Goal: Check status: Check status

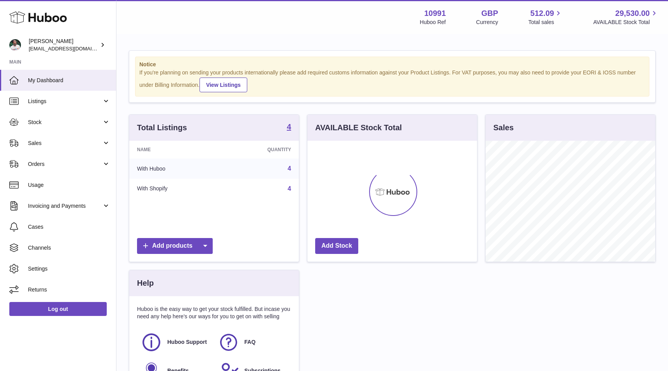
scroll to position [121, 170]
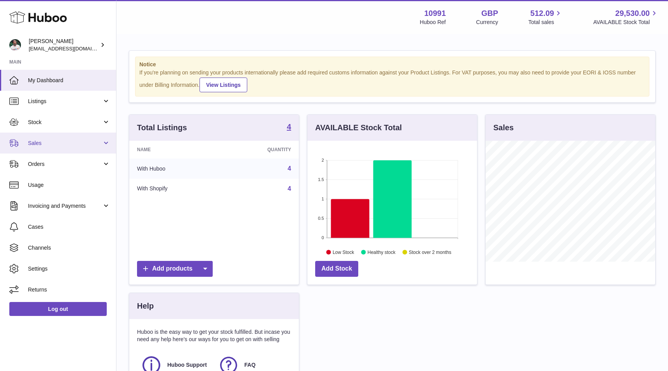
click at [74, 140] on span "Sales" at bounding box center [65, 143] width 74 height 7
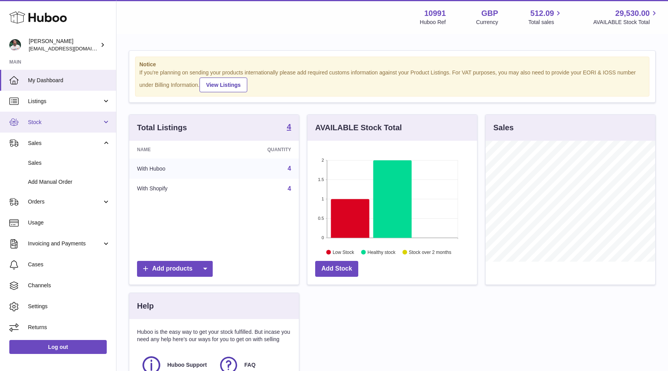
click at [79, 124] on span "Stock" at bounding box center [65, 122] width 74 height 7
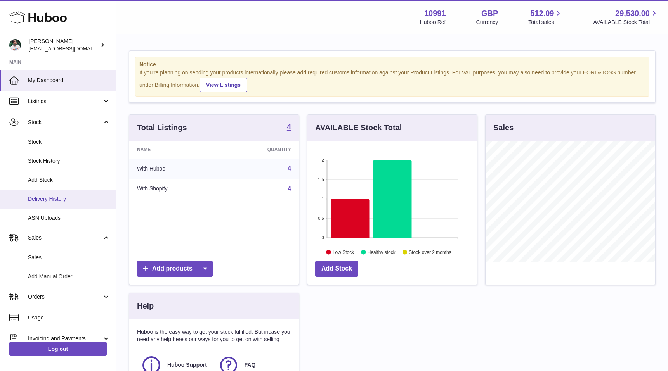
click at [62, 195] on link "Delivery History" at bounding box center [58, 199] width 116 height 19
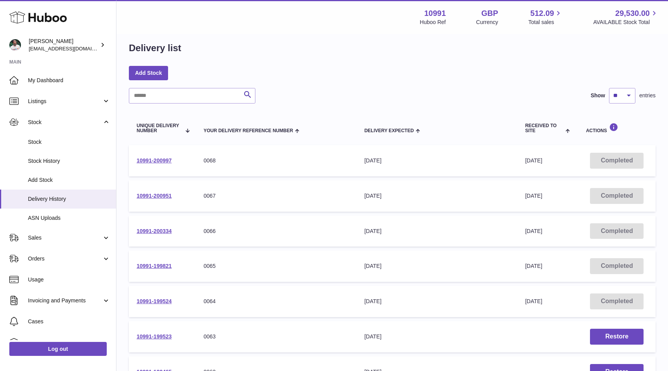
scroll to position [11, 0]
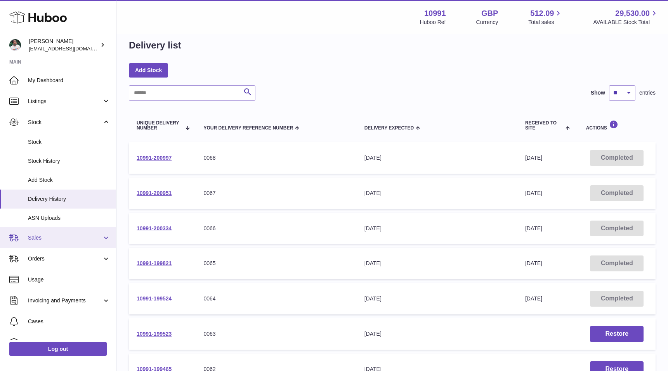
click at [62, 235] on span "Sales" at bounding box center [65, 237] width 74 height 7
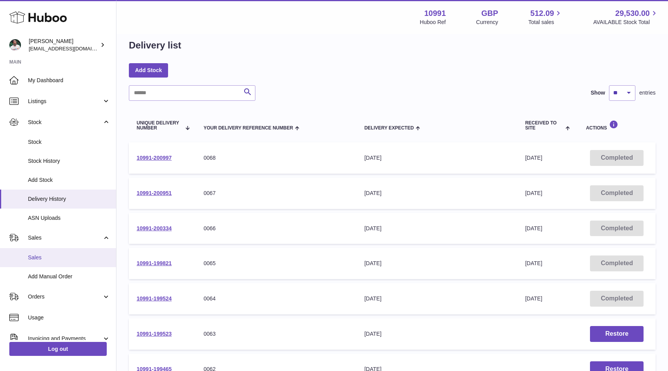
click at [62, 258] on span "Sales" at bounding box center [69, 257] width 82 height 7
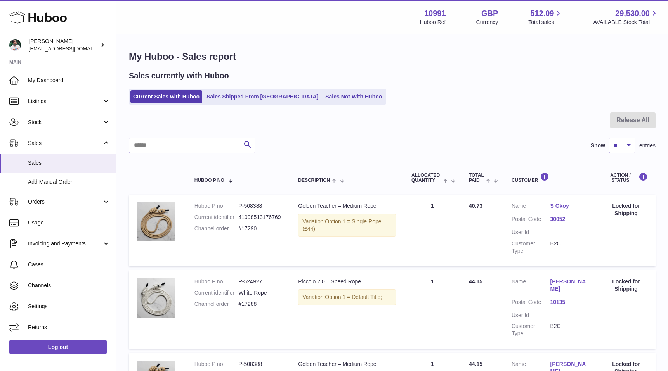
click at [74, 141] on span "Sales" at bounding box center [65, 143] width 74 height 7
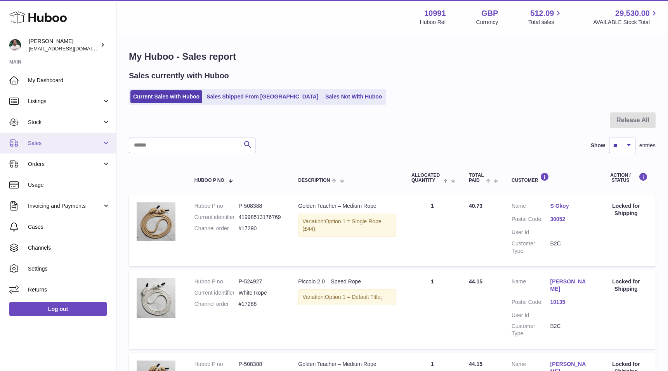
click at [79, 146] on span "Sales" at bounding box center [65, 143] width 74 height 7
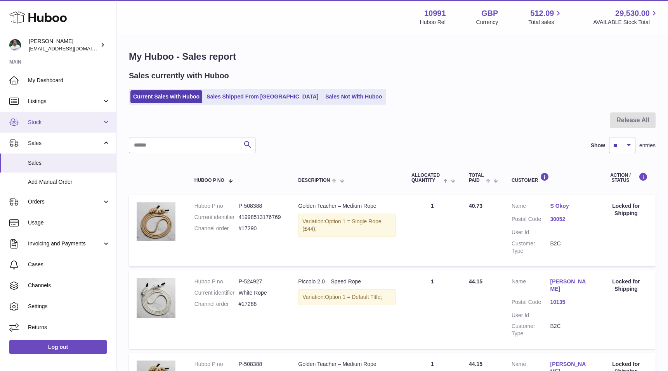
click at [95, 128] on link "Stock" at bounding box center [58, 122] width 116 height 21
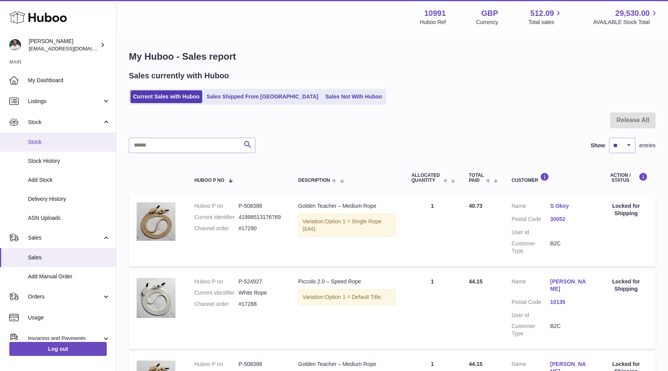
click at [84, 144] on span "Stock" at bounding box center [69, 142] width 82 height 7
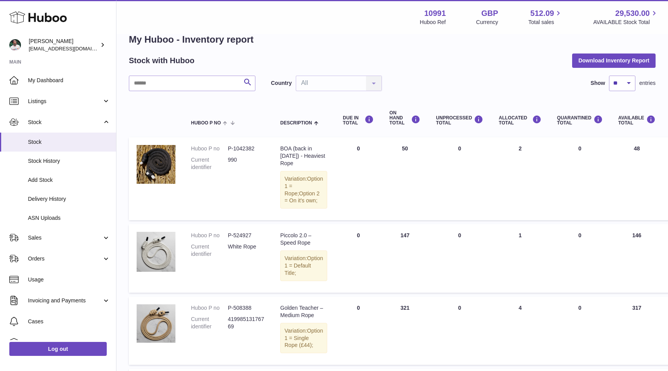
scroll to position [12, 0]
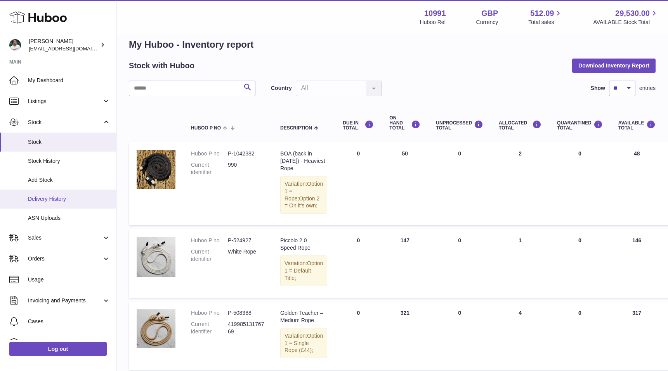
click at [59, 197] on span "Delivery History" at bounding box center [69, 199] width 82 height 7
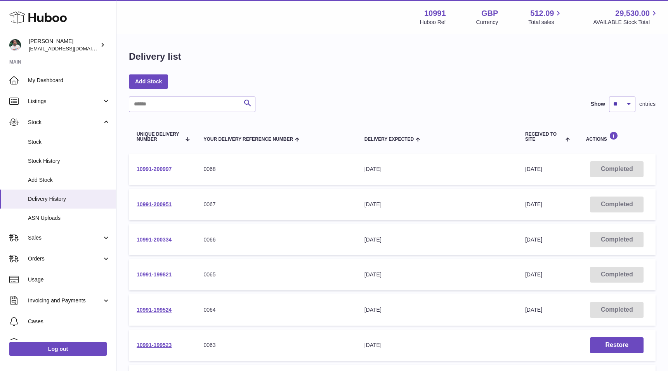
click at [149, 167] on link "10991-200997" at bounding box center [154, 169] width 35 height 6
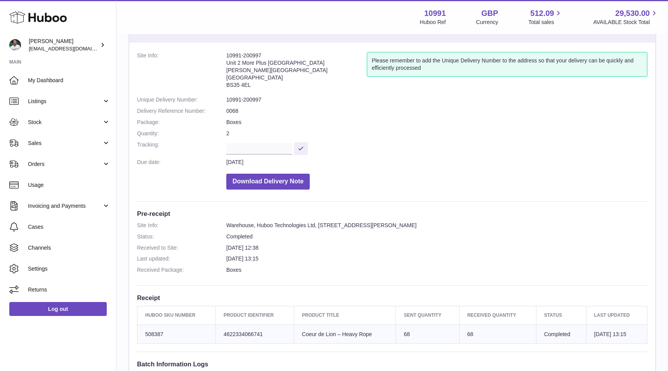
scroll to position [3, 0]
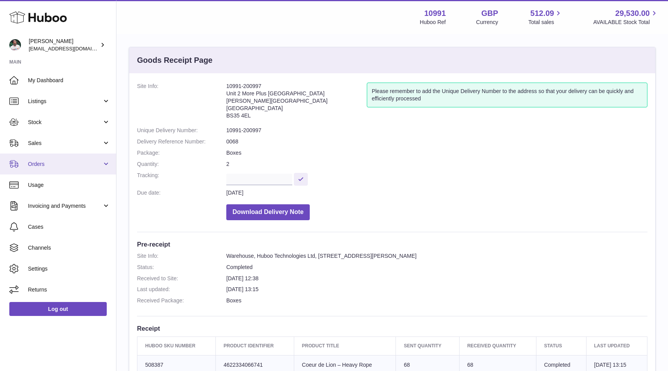
click at [86, 163] on span "Orders" at bounding box center [65, 164] width 74 height 7
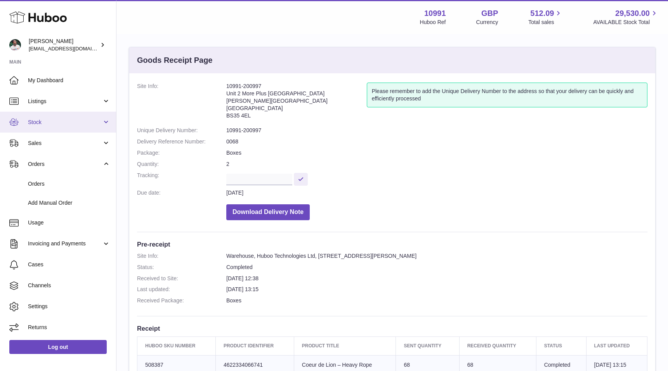
click at [89, 127] on link "Stock" at bounding box center [58, 122] width 116 height 21
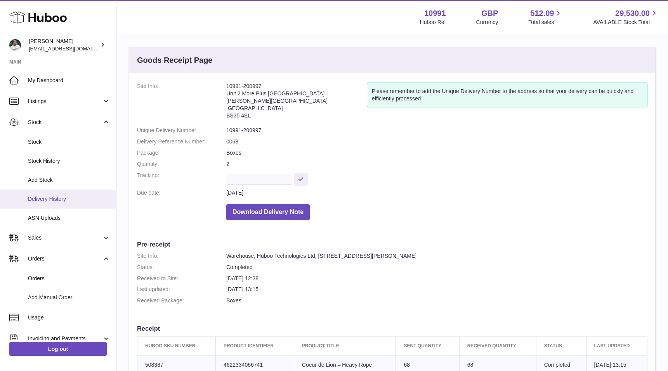
click at [76, 199] on span "Delivery History" at bounding box center [69, 199] width 82 height 7
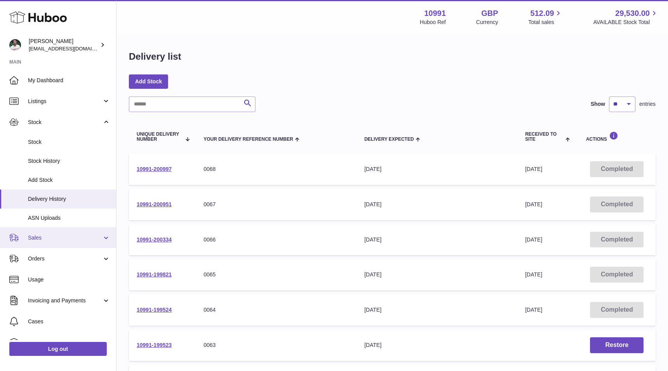
click at [66, 236] on span "Sales" at bounding box center [65, 237] width 74 height 7
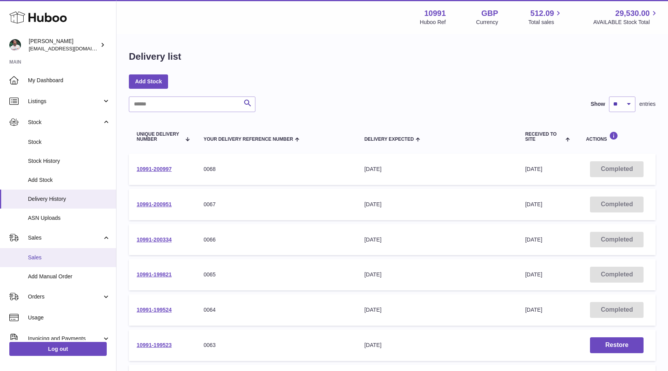
click at [66, 253] on link "Sales" at bounding box center [58, 257] width 116 height 19
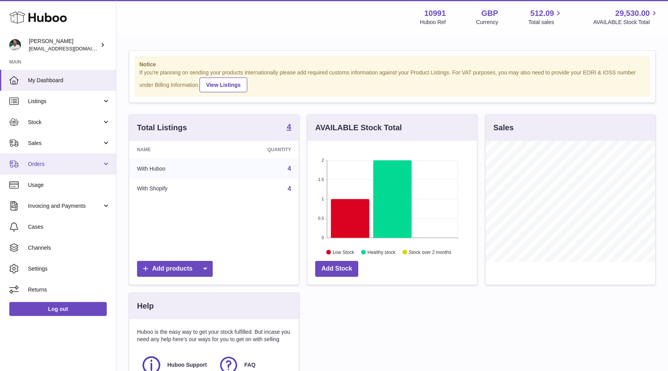
scroll to position [121, 170]
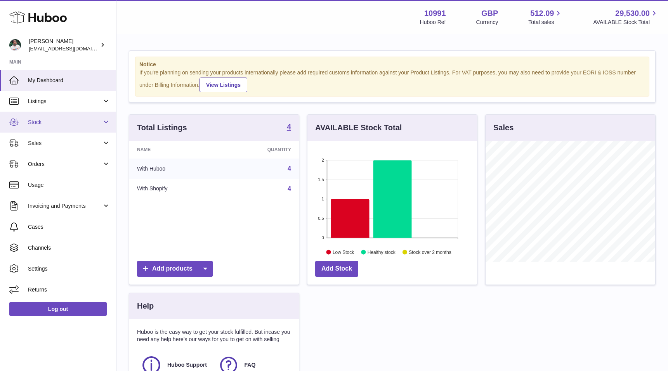
click at [73, 120] on span "Stock" at bounding box center [65, 122] width 74 height 7
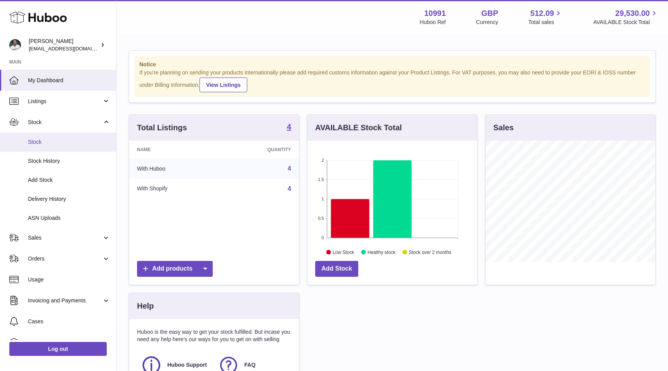
click at [69, 137] on link "Stock" at bounding box center [58, 142] width 116 height 19
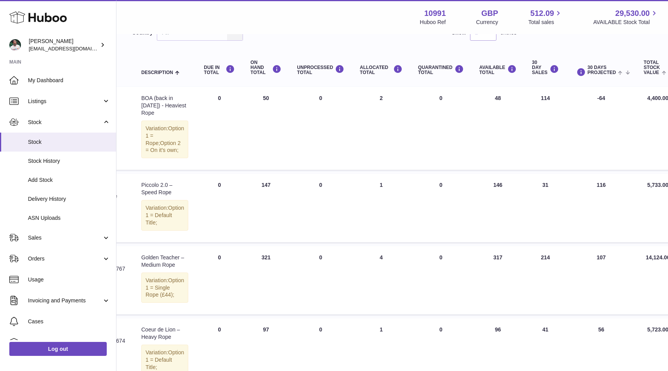
scroll to position [65, 139]
